Goal: Transaction & Acquisition: Obtain resource

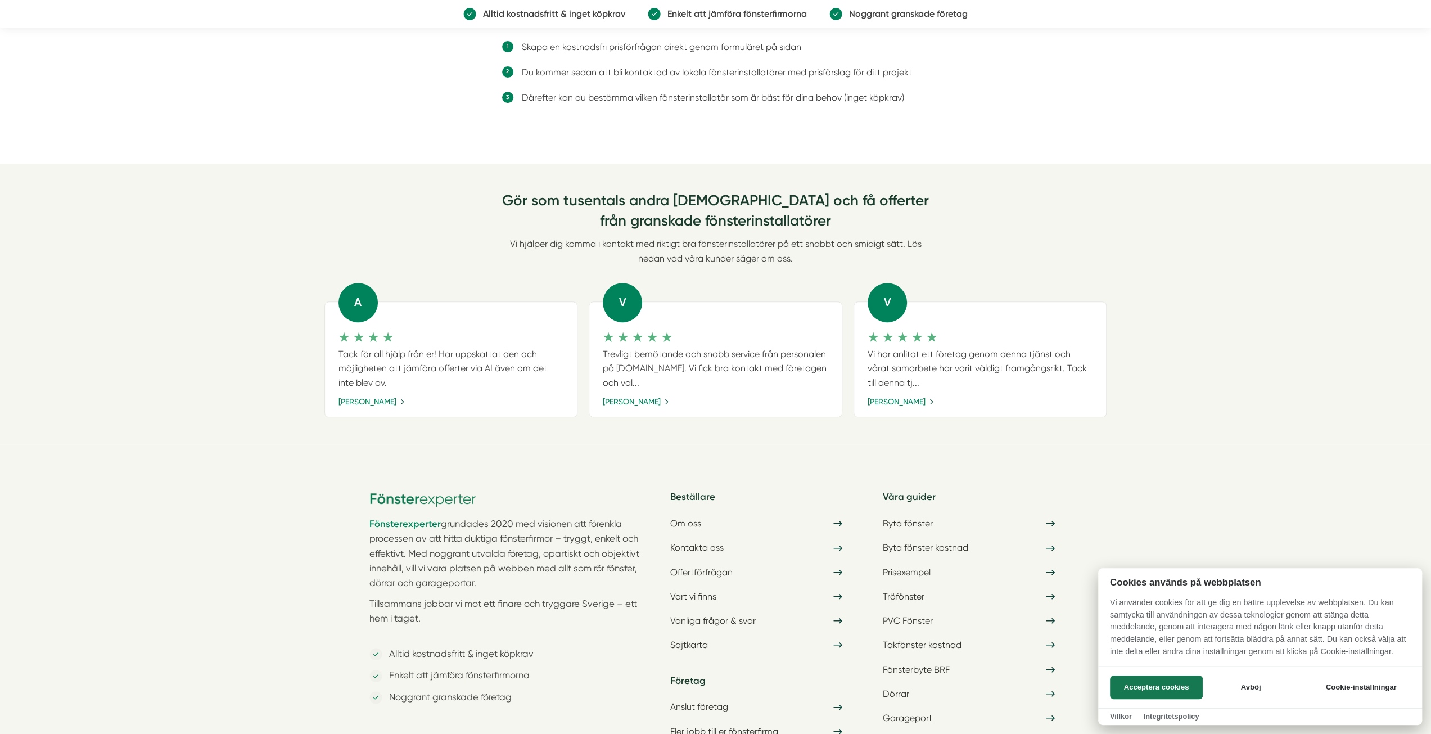
scroll to position [1201, 0]
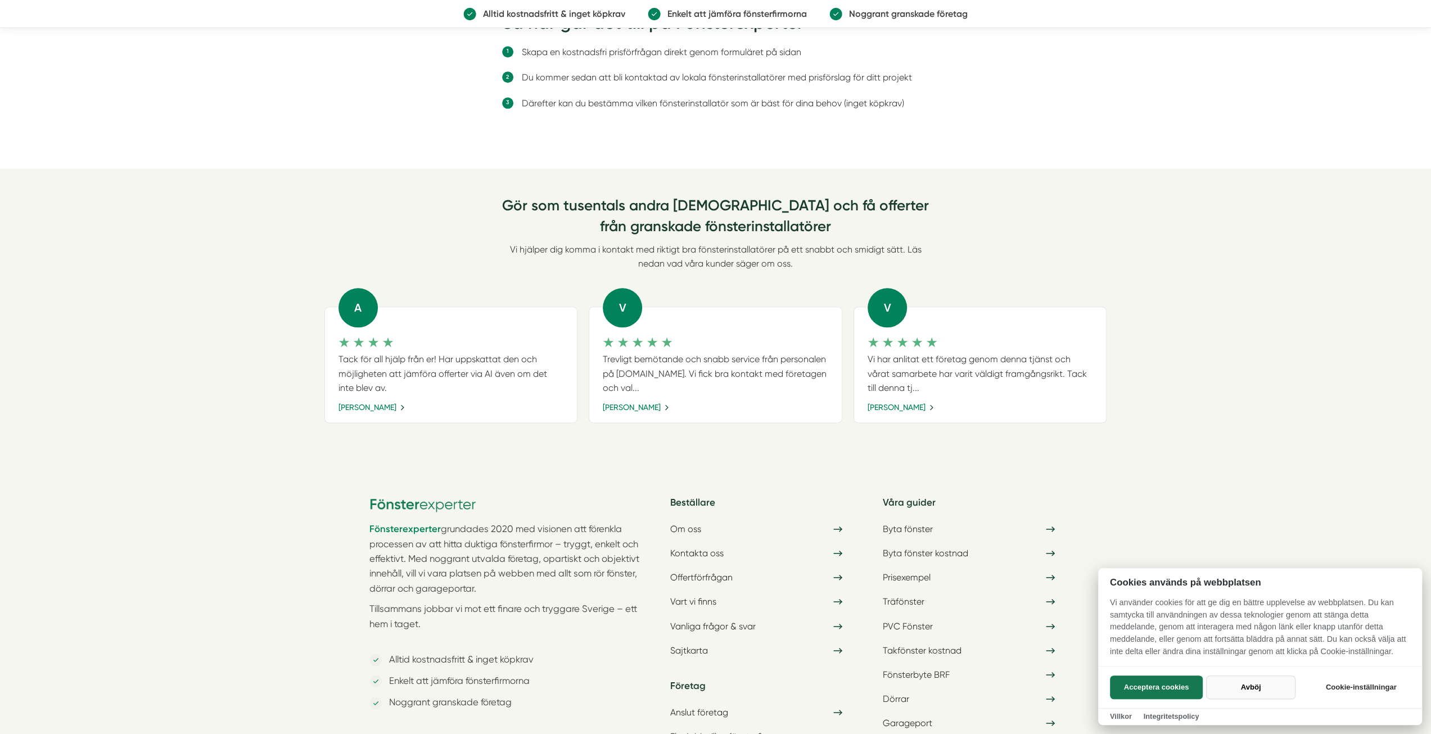
click at [1239, 687] on button "Avböj" at bounding box center [1250, 687] width 89 height 24
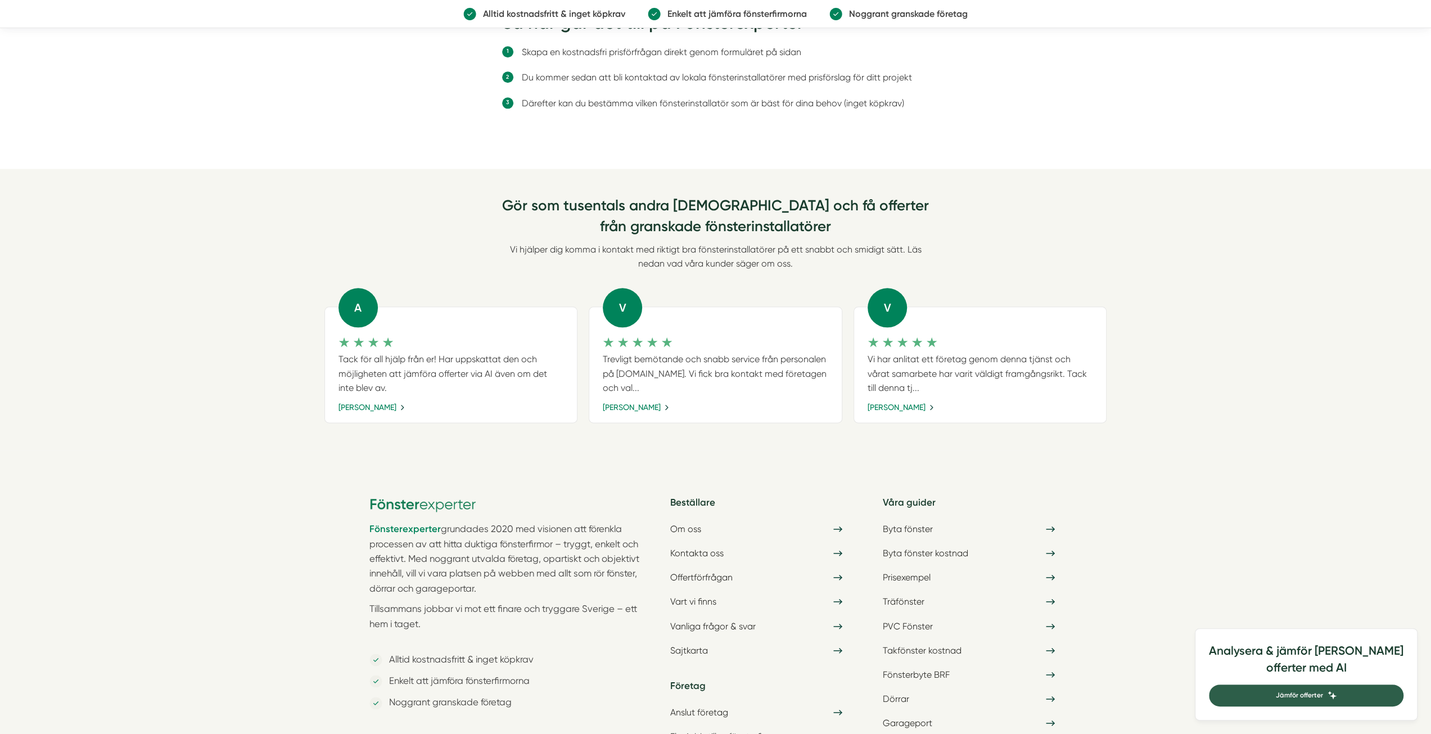
click at [1313, 698] on span "Jämför offerter" at bounding box center [1299, 695] width 47 height 11
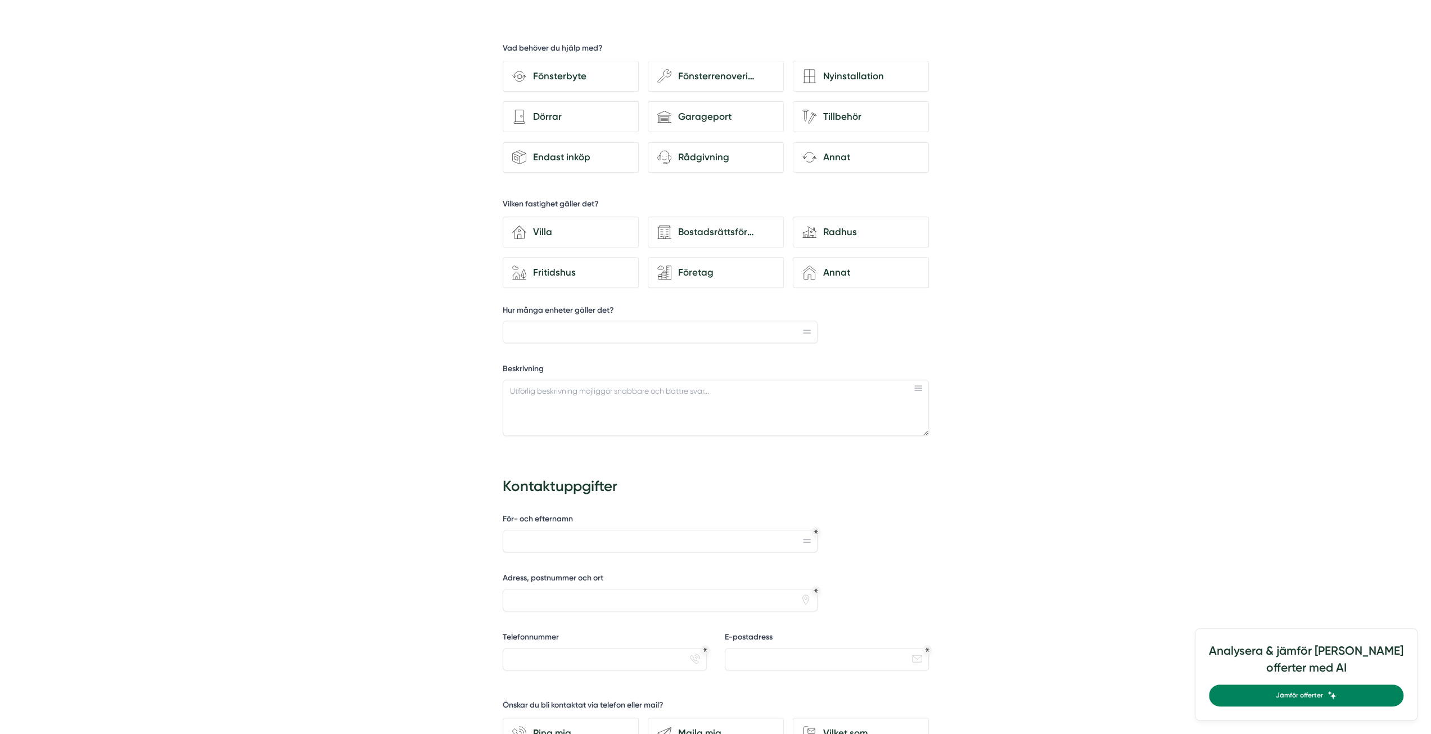
scroll to position [339, 0]
